Goal: Task Accomplishment & Management: Complete application form

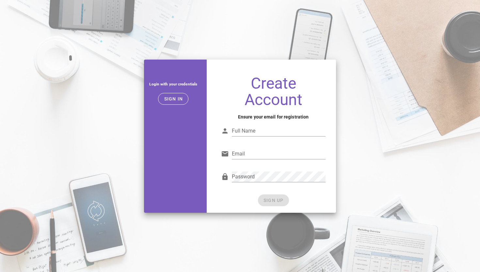
click at [250, 130] on input "Full Name" at bounding box center [279, 131] width 94 height 10
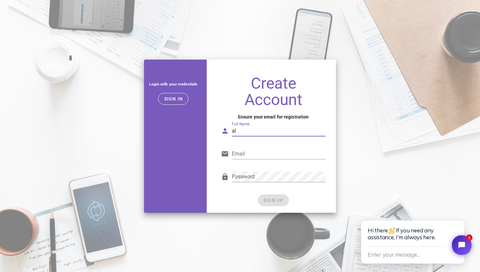
type input "a"
type input "[PERSON_NAME]"
click at [249, 147] on div "Email" at bounding box center [273, 155] width 105 height 22
click at [245, 153] on input "Email" at bounding box center [279, 153] width 94 height 10
drag, startPoint x: 284, startPoint y: 154, endPoint x: 279, endPoint y: 154, distance: 4.9
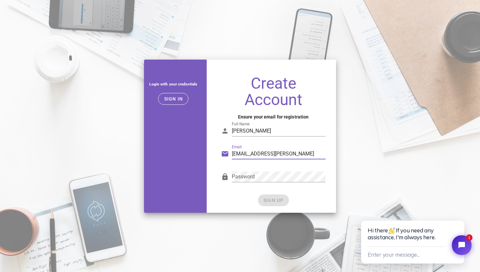
click at [279, 154] on input "[EMAIL_ADDRESS][PERSON_NAME]" at bounding box center [279, 153] width 94 height 10
type input "[EMAIL_ADDRESS][PERSON_NAME][DOMAIN_NAME]"
click at [270, 168] on div "Password" at bounding box center [273, 178] width 105 height 22
click at [261, 183] on div "Password" at bounding box center [279, 180] width 94 height 18
click at [278, 203] on div "SIGN UP" at bounding box center [273, 200] width 105 height 12
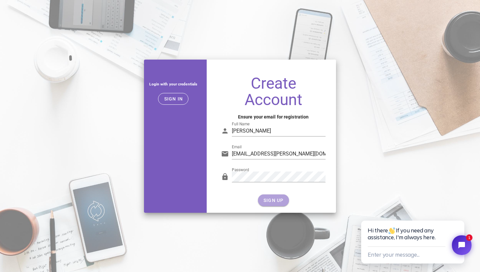
click at [281, 202] on span "SIGN UP" at bounding box center [273, 199] width 21 height 5
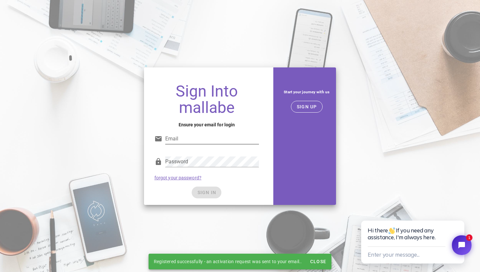
click at [217, 131] on div "Email" at bounding box center [207, 140] width 105 height 22
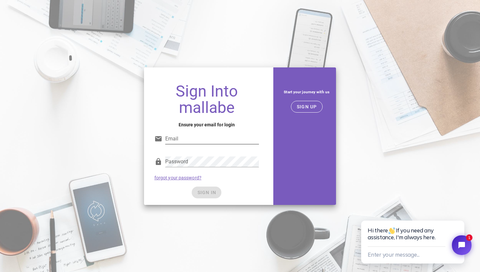
click at [217, 141] on input "Email" at bounding box center [212, 138] width 94 height 10
click at [218, 167] on div "Password" at bounding box center [212, 165] width 94 height 18
click at [218, 139] on input "Email" at bounding box center [212, 138] width 94 height 10
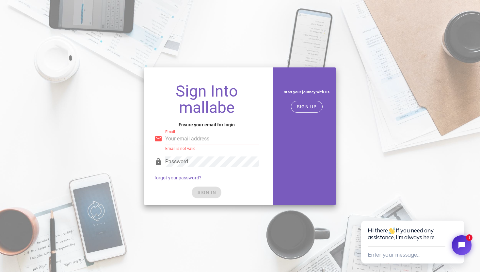
click at [218, 139] on input "Email" at bounding box center [212, 138] width 94 height 10
click at [183, 142] on input "Email" at bounding box center [212, 138] width 94 height 10
paste input "ali.karimi.ut@gmail.com"
type input "ali.karimi.ut@gmail.com"
click at [206, 194] on div "SIGN IN" at bounding box center [207, 192] width 105 height 12
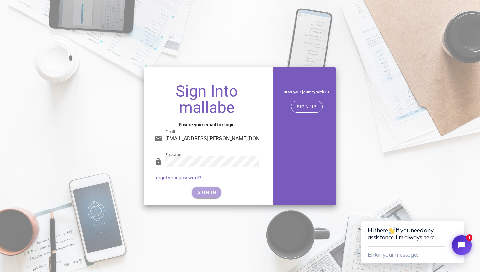
click at [206, 194] on span "SIGN IN" at bounding box center [206, 192] width 19 height 5
click at [202, 188] on button "SIGN IN" at bounding box center [207, 192] width 30 height 12
click at [213, 194] on span "SIGN IN" at bounding box center [206, 192] width 19 height 5
click at [213, 194] on div "SIGN IN" at bounding box center [207, 192] width 105 height 12
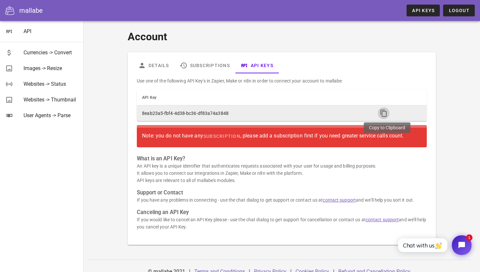
click at [385, 112] on icon "button" at bounding box center [384, 113] width 8 height 8
